Goal: Task Accomplishment & Management: Use online tool/utility

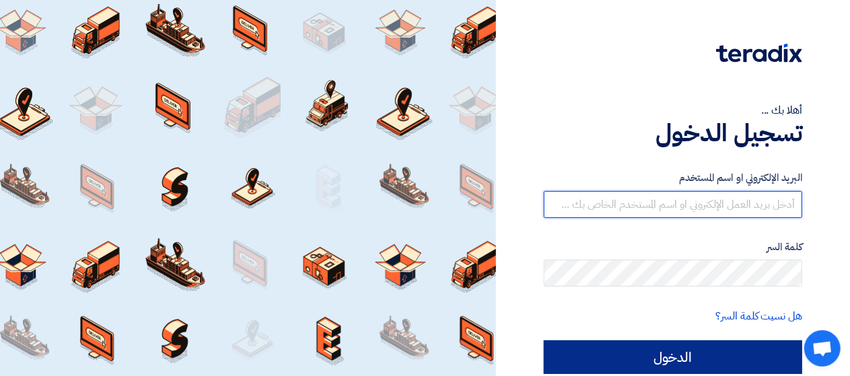
type input "[DOMAIN_NAME][EMAIL_ADDRESS][DOMAIN_NAME]"
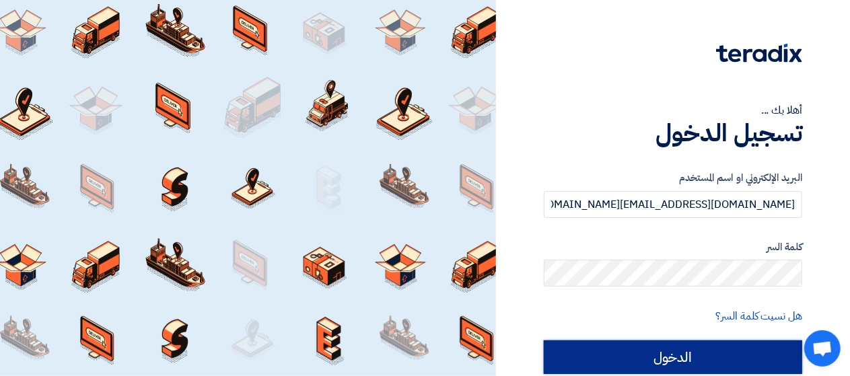
click at [686, 356] on input "الدخول" at bounding box center [673, 358] width 259 height 34
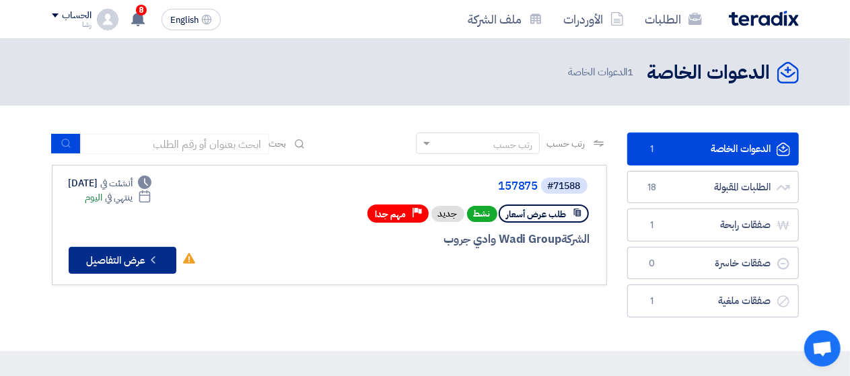
click at [123, 267] on button "Check details عرض التفاصيل" at bounding box center [123, 260] width 108 height 27
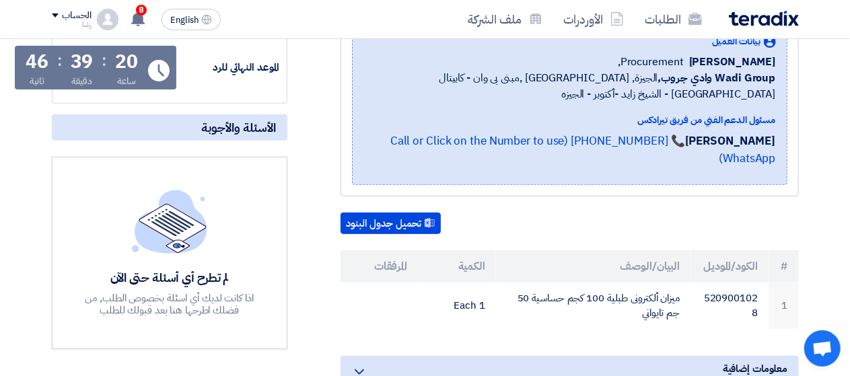
scroll to position [202, 0]
